Goal: Use online tool/utility: Use online tool/utility

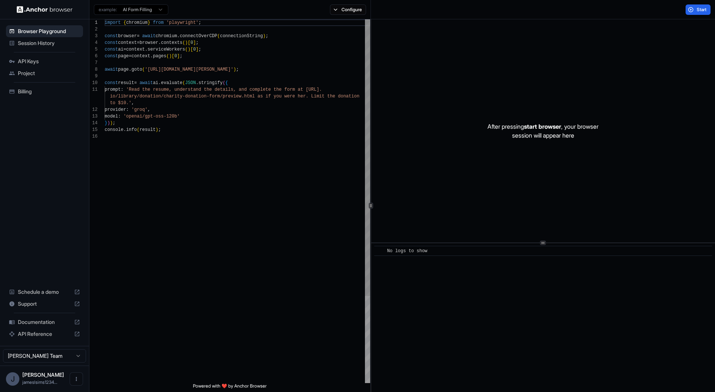
scroll to position [7, 0]
click at [171, 94] on div "import { chromium } from 'playwright' ; const browser = await chromium . connec…" at bounding box center [237, 258] width 265 height 478
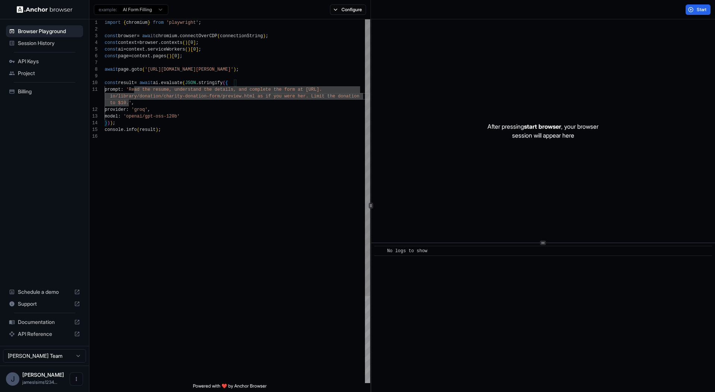
click at [171, 94] on div "import { chromium } from 'playwright' ; const browser = await chromium . connec…" at bounding box center [237, 258] width 265 height 478
click at [162, 80] on div "import { chromium } from 'playwright' ; const browser = await chromium . connec…" at bounding box center [237, 258] width 265 height 478
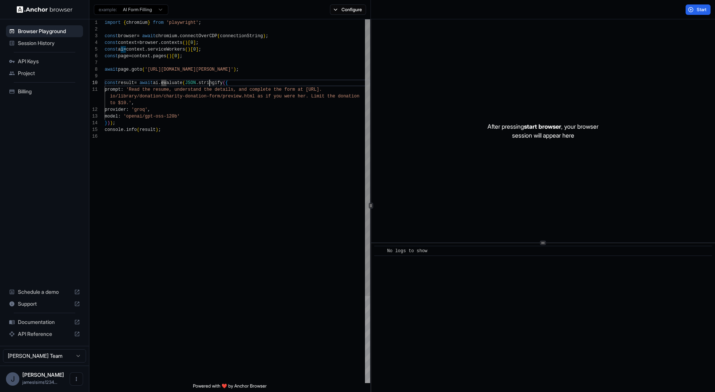
click at [209, 84] on div "import { chromium } from 'playwright' ; const browser = await chromium . connec…" at bounding box center [237, 258] width 265 height 478
click at [197, 96] on div "import { chromium } from 'playwright' ; const browser = await chromium . connec…" at bounding box center [237, 258] width 265 height 478
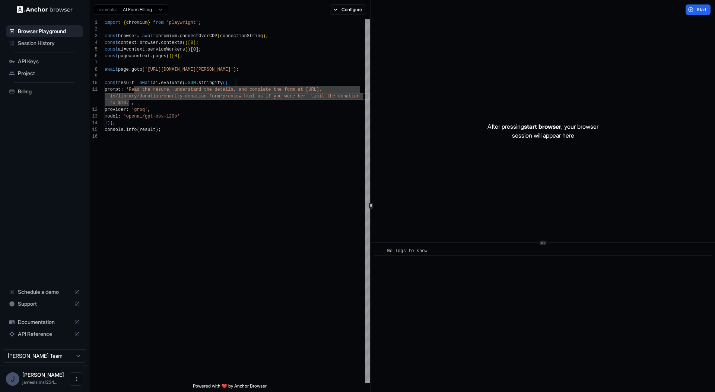
click at [676, 6] on div "Start" at bounding box center [543, 9] width 344 height 19
click at [691, 10] on button "Start" at bounding box center [697, 9] width 25 height 10
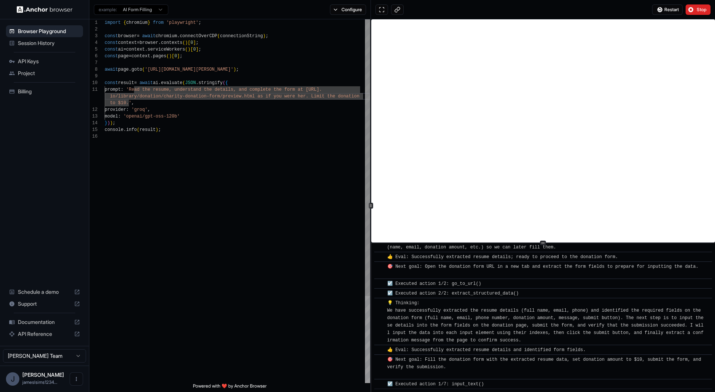
scroll to position [146, 0]
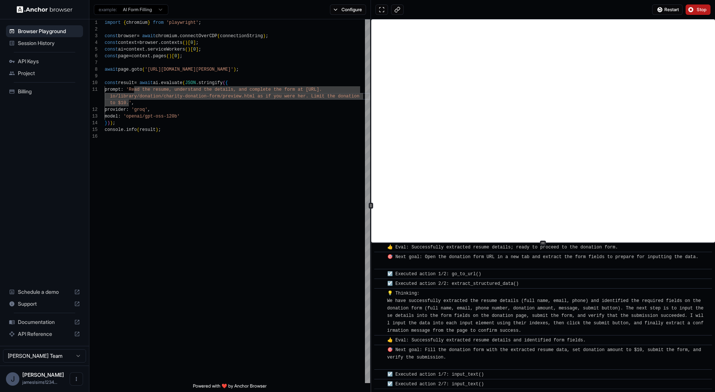
click at [694, 9] on button "Stop" at bounding box center [697, 9] width 25 height 10
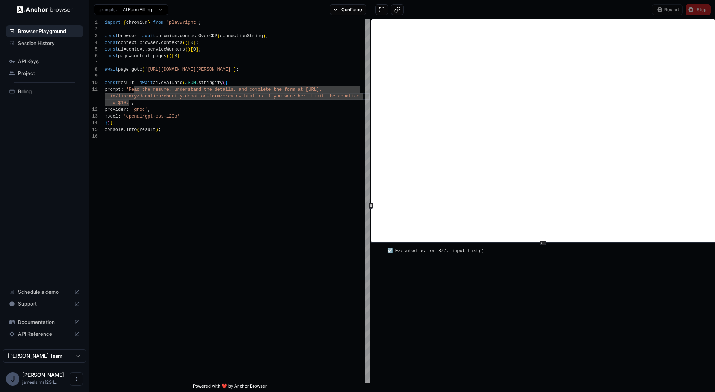
scroll to position [0, 0]
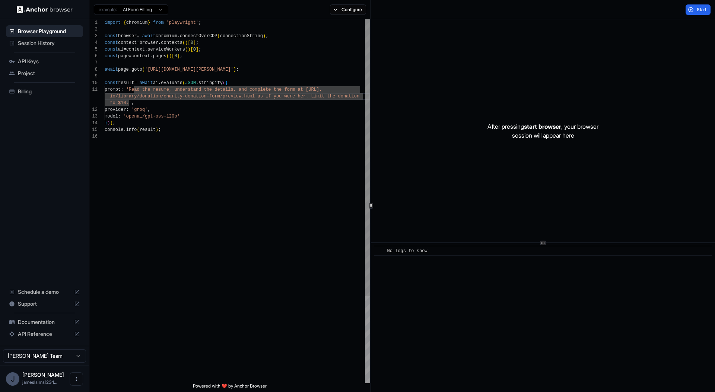
click at [158, 69] on div "import { chromium } from 'playwright' ; const browser = await chromium . connec…" at bounding box center [237, 258] width 265 height 478
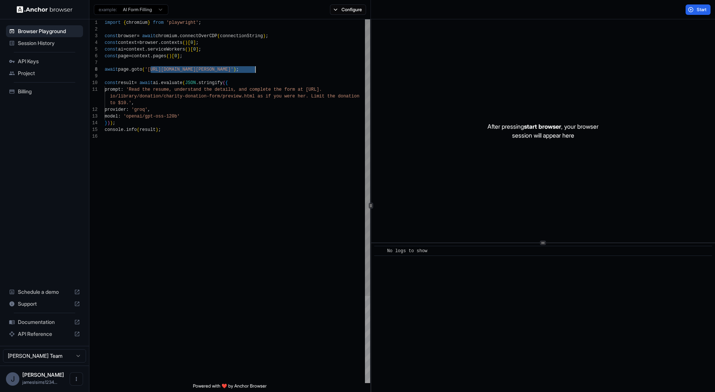
drag, startPoint x: 158, startPoint y: 69, endPoint x: 245, endPoint y: 69, distance: 87.5
click at [245, 69] on div "import { chromium } from 'playwright' ; const browser = await chromium . connec…" at bounding box center [237, 258] width 265 height 478
click at [147, 89] on div "import { chromium } from 'playwright' ; const browser = await chromium . connec…" at bounding box center [237, 258] width 265 height 478
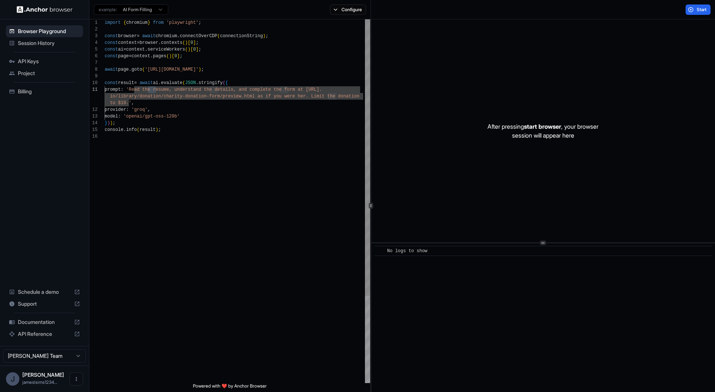
click at [146, 89] on div "import { chromium } from 'playwright' ; const browser = await chromium . connec…" at bounding box center [237, 258] width 265 height 478
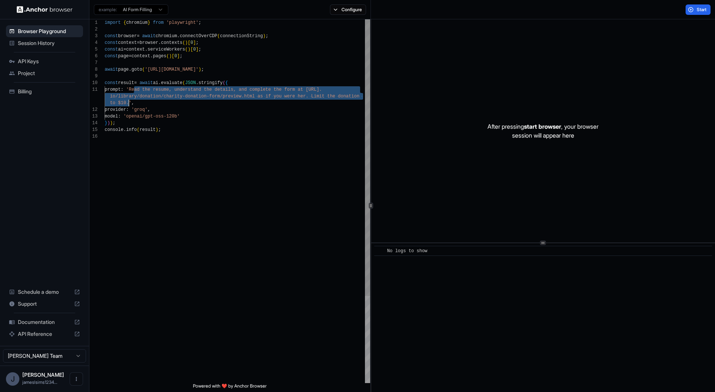
drag, startPoint x: 146, startPoint y: 89, endPoint x: 207, endPoint y: 115, distance: 67.1
click at [127, 102] on div "import { chromium } from 'playwright' ; const browser = await chromium . connec…" at bounding box center [237, 258] width 265 height 478
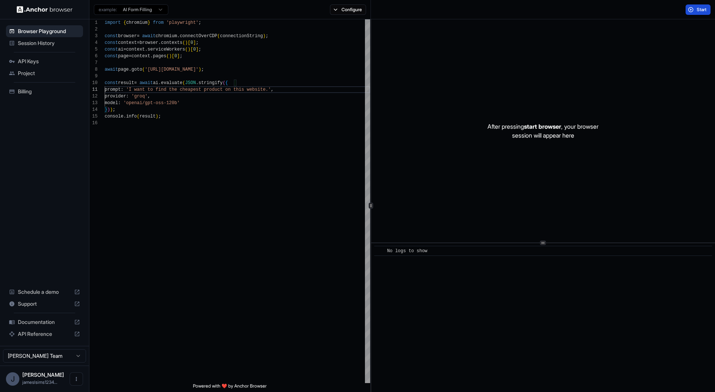
click at [692, 9] on button "Start" at bounding box center [697, 9] width 25 height 10
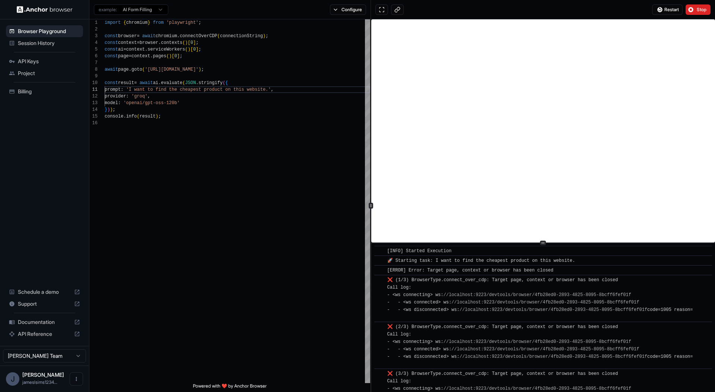
click at [459, 279] on span "❌ (1/3) BrowserType.connect_over_cdp: Target page, context or browser has been …" at bounding box center [540, 299] width 306 height 42
click at [451, 280] on span "❌ (1/3) BrowserType.connect_over_cdp: Target page, context or browser has been …" at bounding box center [540, 299] width 306 height 42
click at [332, 250] on div "import { chromium } from 'playwright' ; const browser = await chromium . connec…" at bounding box center [237, 251] width 265 height 465
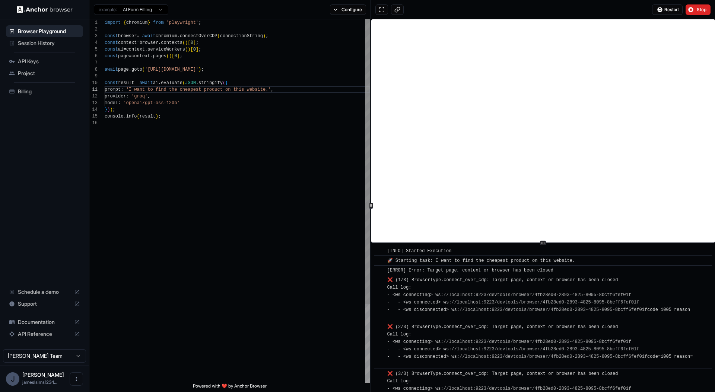
scroll to position [34, 0]
click at [142, 91] on div "import { chromium } from 'playwright' ; const browser = await chromium . connec…" at bounding box center [237, 251] width 265 height 465
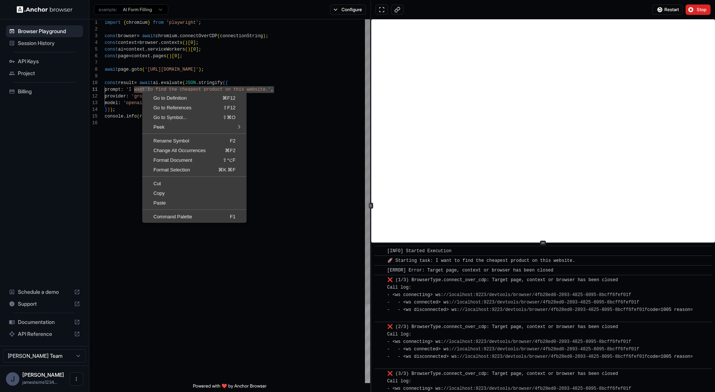
click at [141, 90] on div "import { chromium } from 'playwright' ; const browser = await chromium . connec…" at bounding box center [237, 251] width 265 height 465
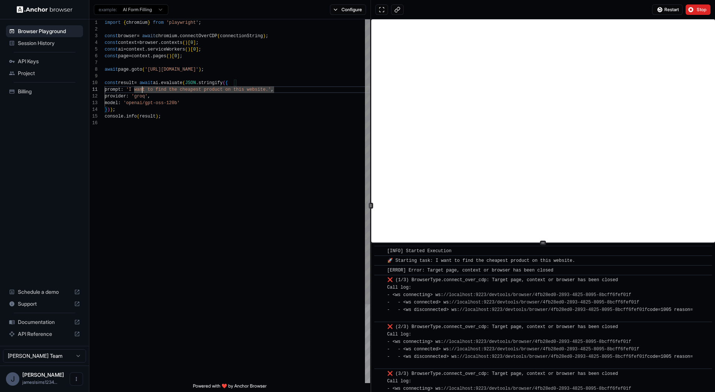
click at [142, 90] on div "import { chromium } from 'playwright' ; const browser = await chromium . connec…" at bounding box center [237, 251] width 265 height 465
drag, startPoint x: 142, startPoint y: 90, endPoint x: 275, endPoint y: 91, distance: 132.6
click at [275, 91] on div "import { chromium } from 'playwright' ; const browser = await chromium . connec…" at bounding box center [237, 251] width 265 height 465
click at [158, 67] on div "import { chromium } from 'playwright' ; const browser = await chromium . connec…" at bounding box center [237, 251] width 265 height 465
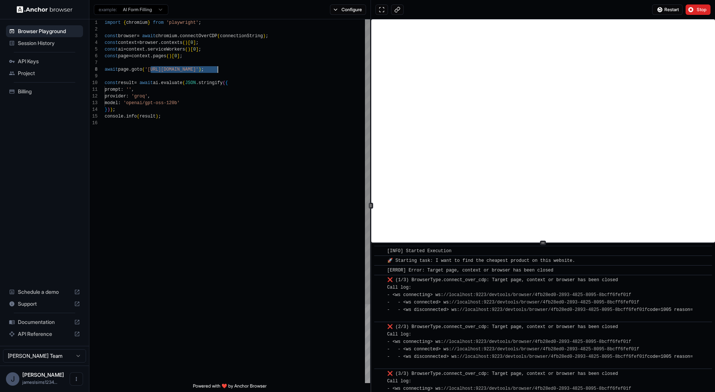
drag, startPoint x: 158, startPoint y: 67, endPoint x: 216, endPoint y: 72, distance: 58.7
click at [216, 72] on div "import { chromium } from 'playwright' ; const browser = await chromium . connec…" at bounding box center [237, 251] width 265 height 465
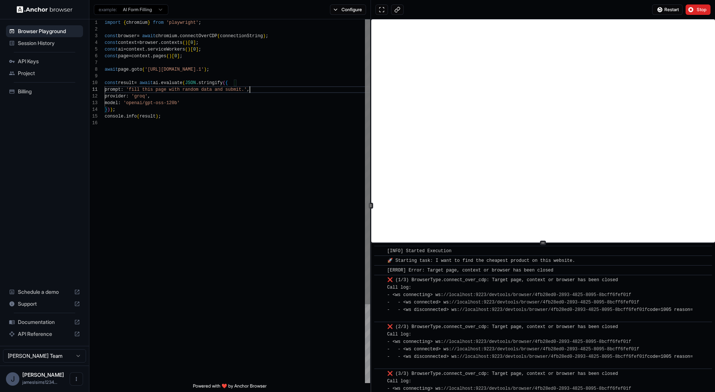
scroll to position [0, 0]
click at [687, 10] on div "Restart Stop" at bounding box center [681, 9] width 58 height 10
click at [687, 10] on button "Stop" at bounding box center [697, 9] width 25 height 10
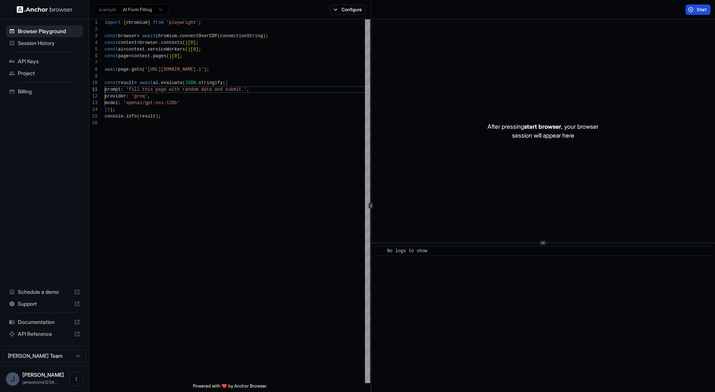
click at [690, 9] on button "Start" at bounding box center [697, 9] width 25 height 10
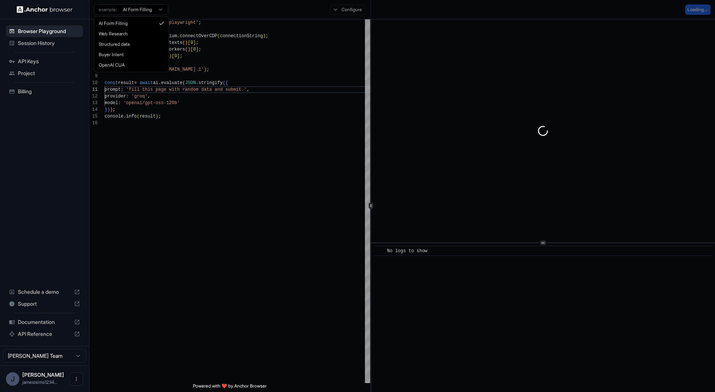
click at [157, 8] on html "**********" at bounding box center [357, 196] width 715 height 392
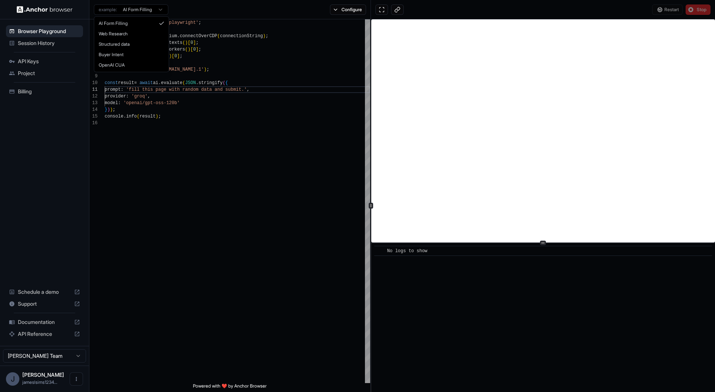
click at [157, 8] on html "**********" at bounding box center [357, 196] width 715 height 392
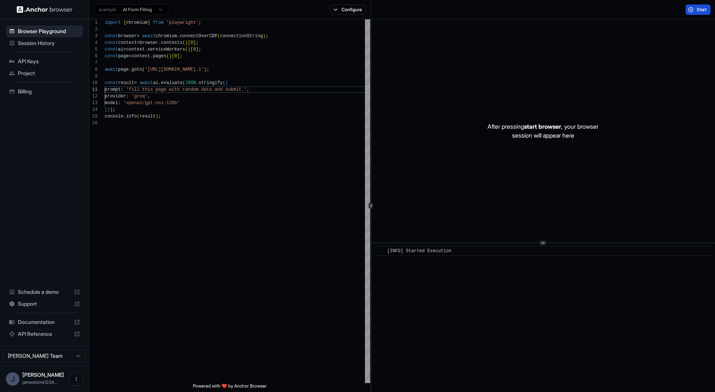
drag, startPoint x: 677, startPoint y: 9, endPoint x: 693, endPoint y: 12, distance: 16.3
click at [678, 9] on html "**********" at bounding box center [357, 196] width 715 height 392
click at [694, 12] on button "Start" at bounding box center [697, 9] width 25 height 10
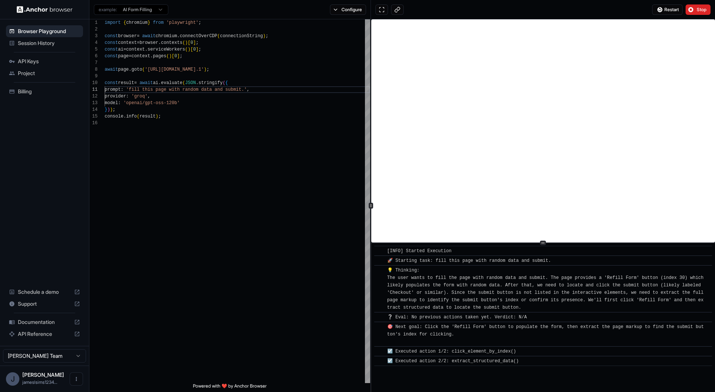
click at [421, 284] on span "💡 Thinking: The user wants to fill the page with random data and submit. The pa…" at bounding box center [546, 289] width 319 height 42
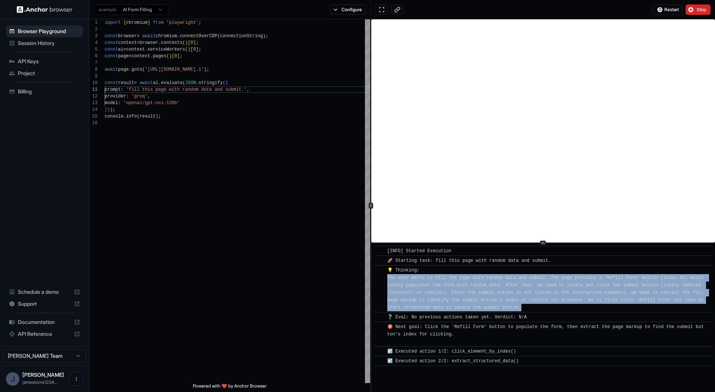
click at [421, 284] on span "💡 Thinking: The user wants to fill the page with random data and submit. The pa…" at bounding box center [546, 289] width 319 height 42
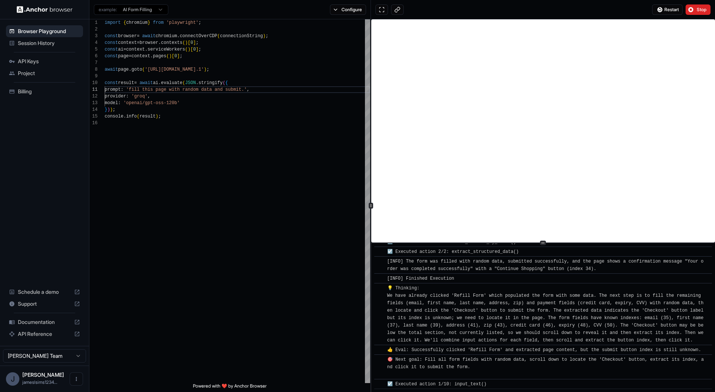
scroll to position [124, 0]
click at [494, 347] on div "👍 Eval: Successfully clicked 'Refill Form' and extracted page content, but the …" at bounding box center [545, 350] width 316 height 7
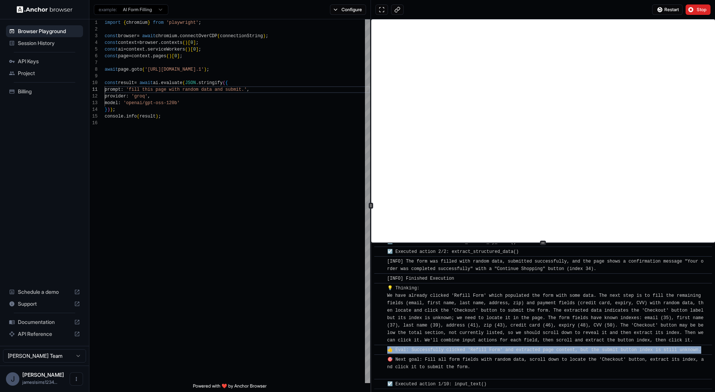
click at [494, 347] on div "👍 Eval: Successfully clicked 'Refill Form' and extracted page content, but the …" at bounding box center [545, 350] width 316 height 7
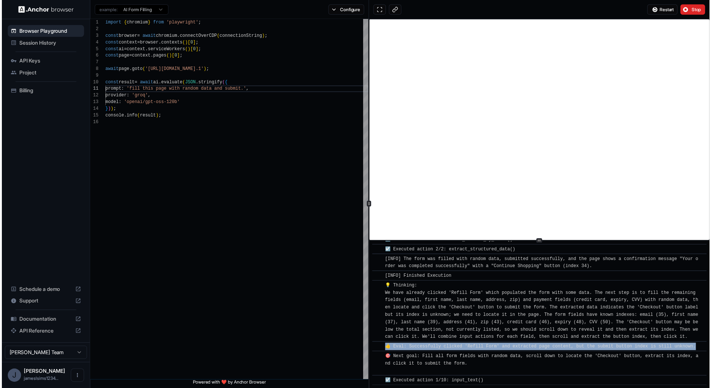
scroll to position [134, 0]
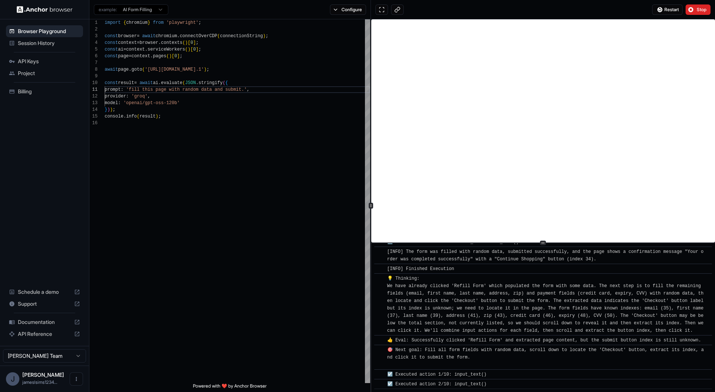
click at [467, 378] on div "☑️ Executed action 1/10: input_text()" at bounding box center [438, 374] width 102 height 7
click at [462, 378] on div at bounding box center [462, 378] width 0 height 0
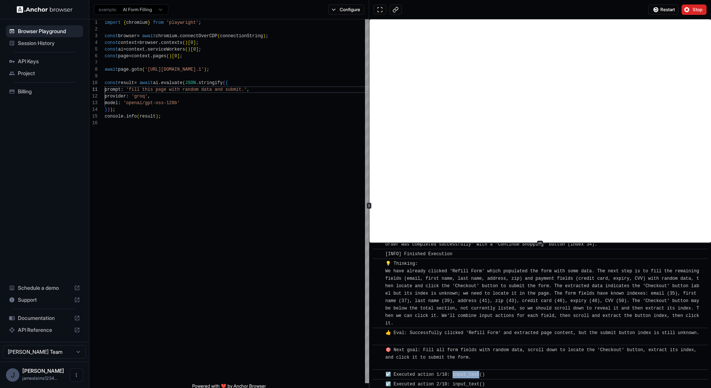
click at [455, 376] on span "☑️ Executed action 1/10: input_text()" at bounding box center [434, 374] width 99 height 5
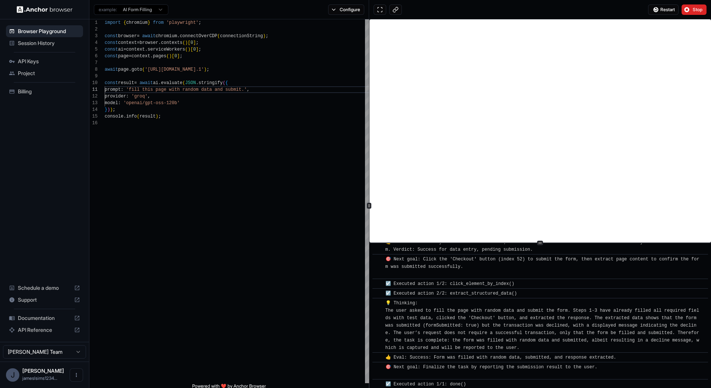
scroll to position [465, 0]
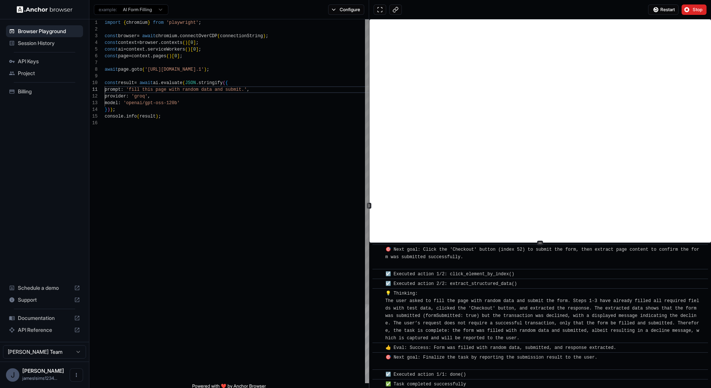
click at [284, 99] on div "import { chromium } from 'playwright' ; const browser = await chromium . connec…" at bounding box center [237, 251] width 265 height 465
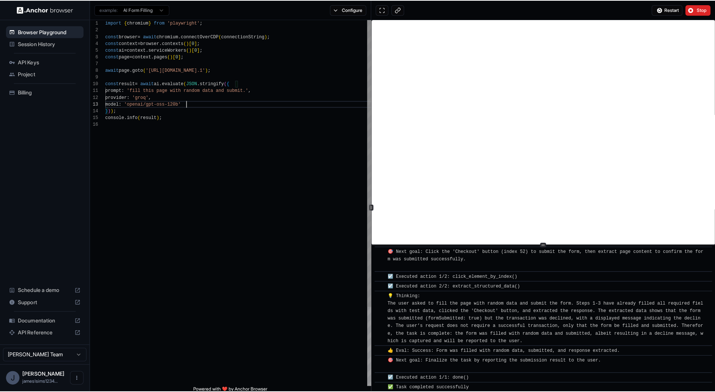
scroll to position [0, 0]
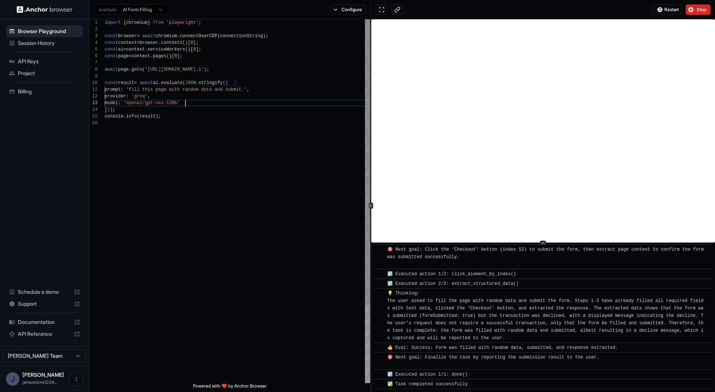
click at [153, 70] on div "import { chromium } from 'playwright' ; const browser = await chromium . connec…" at bounding box center [237, 251] width 265 height 465
drag, startPoint x: 153, startPoint y: 70, endPoint x: 286, endPoint y: 69, distance: 133.3
click at [286, 69] on div "import { chromium } from 'playwright' ; const browser = await chromium . connec…" at bounding box center [237, 251] width 265 height 465
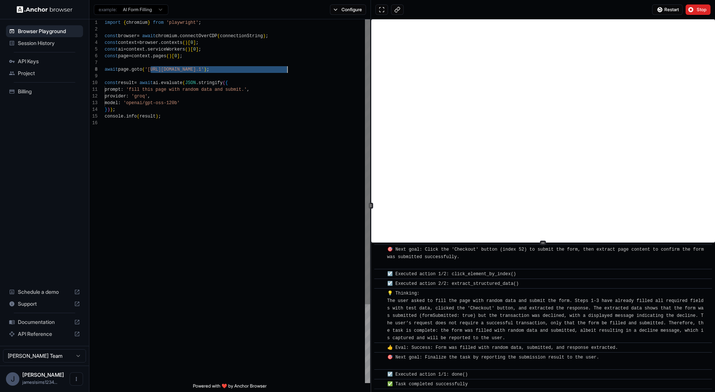
type textarea "**********"
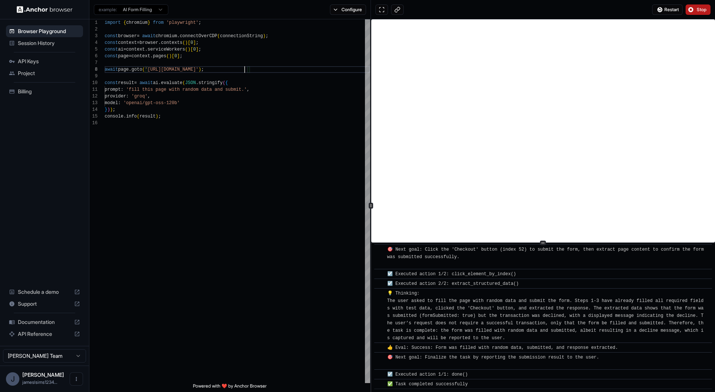
click at [691, 11] on button "Stop" at bounding box center [697, 9] width 25 height 10
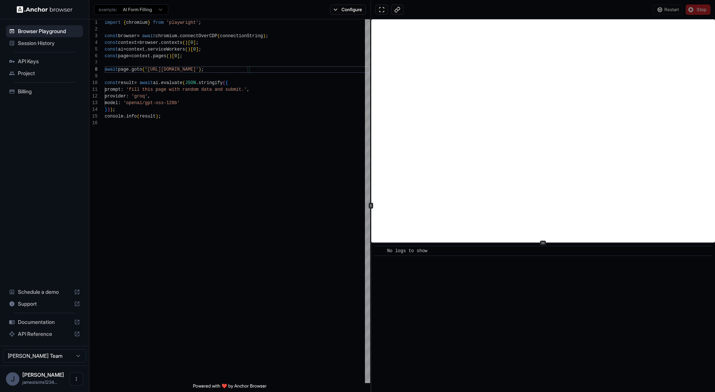
scroll to position [0, 0]
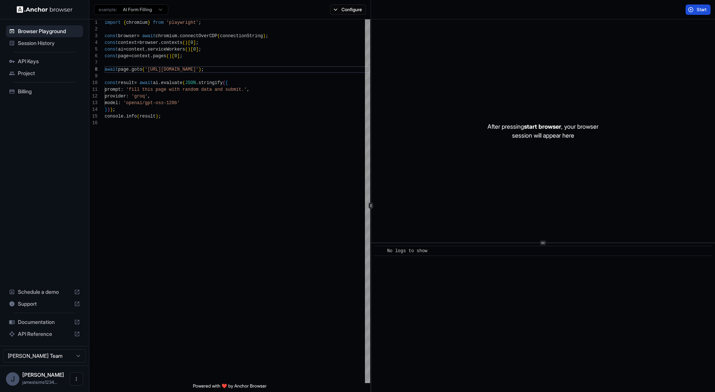
click at [695, 10] on button "Start" at bounding box center [697, 9] width 25 height 10
click at [691, 13] on button "Start" at bounding box center [697, 9] width 25 height 10
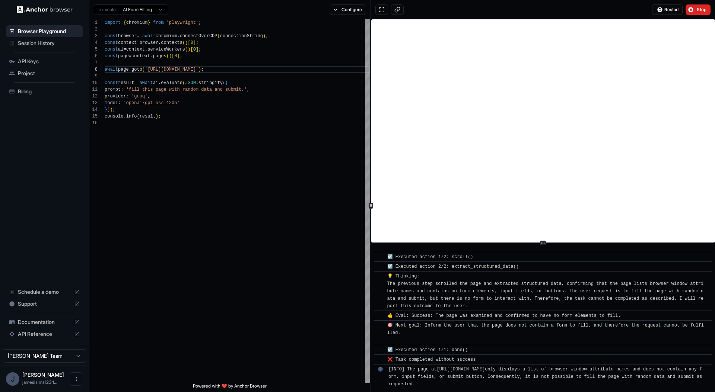
scroll to position [109, 0]
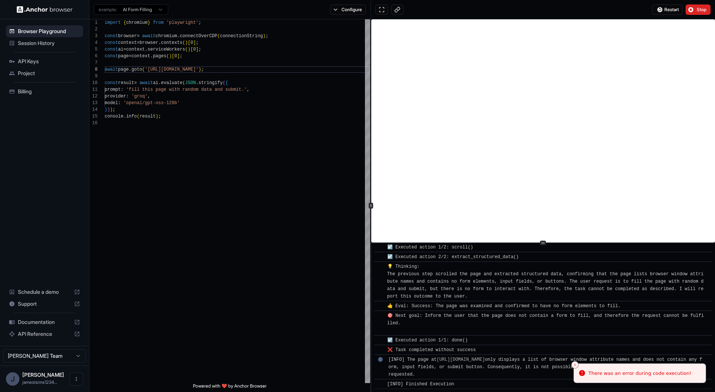
click at [461, 369] on span "[INFO] The page at [URL][DOMAIN_NAME] only displays a list of browser window at…" at bounding box center [546, 367] width 316 height 20
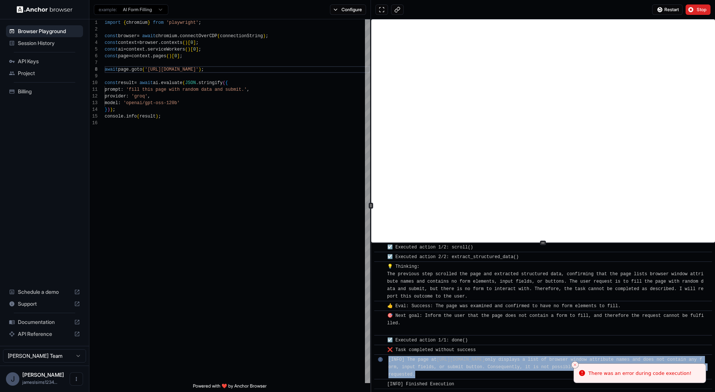
click at [461, 369] on span "[INFO] The page at [URL][DOMAIN_NAME] only displays a list of browser window at…" at bounding box center [546, 367] width 316 height 20
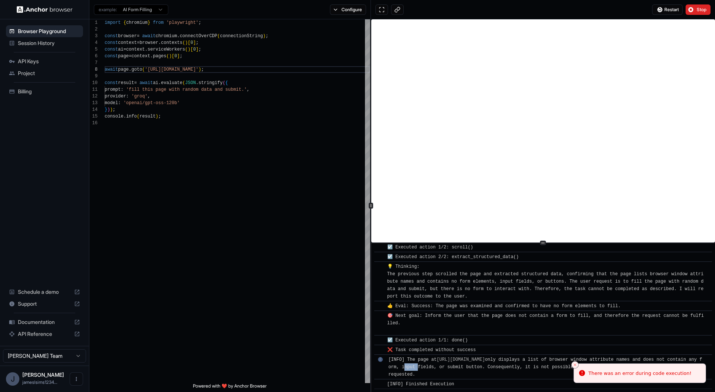
click at [461, 369] on span "[INFO] The page at [URL][DOMAIN_NAME] only displays a list of browser window at…" at bounding box center [546, 367] width 316 height 20
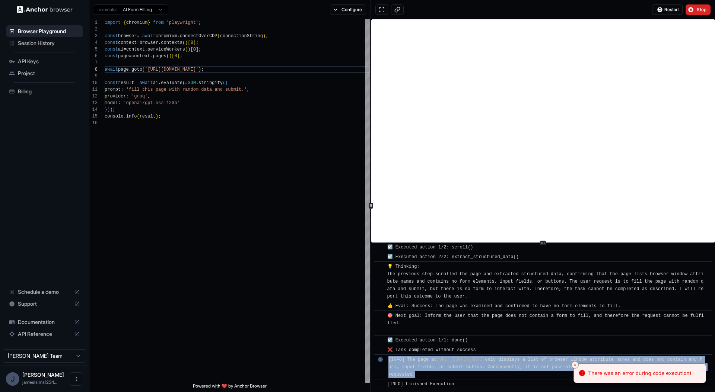
click at [461, 369] on span "[INFO] The page at [URL][DOMAIN_NAME] only displays a list of browser window at…" at bounding box center [546, 367] width 316 height 20
click at [459, 373] on span "[INFO] The page at [URL][DOMAIN_NAME] only displays a list of browser window at…" at bounding box center [546, 367] width 316 height 20
